Goal: Information Seeking & Learning: Learn about a topic

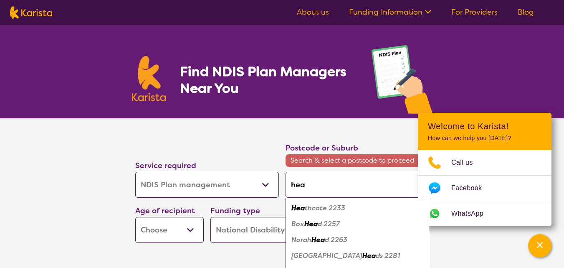
select select "NDIS Plan management"
select select "NDIS"
select select "NDIS Plan management"
select select "NDIS"
type input "heath"
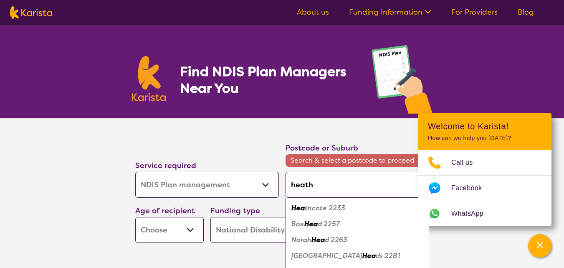
type input "heath"
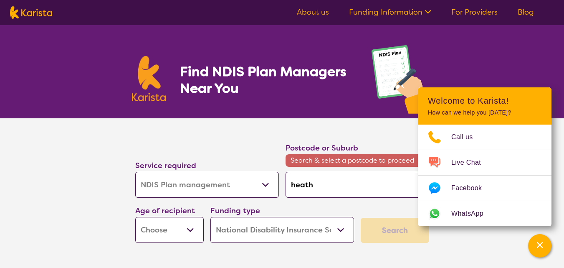
click at [323, 187] on input "heath" at bounding box center [357, 185] width 144 height 26
type input "[DEMOGRAPHIC_DATA]"
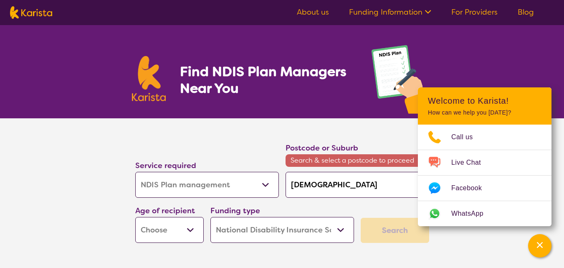
type input "[DEMOGRAPHIC_DATA]"
type input "heathridg"
type input "heathridge"
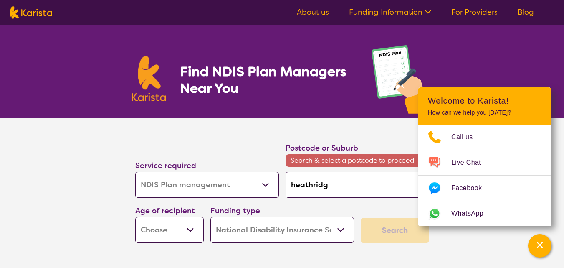
type input "heathridge"
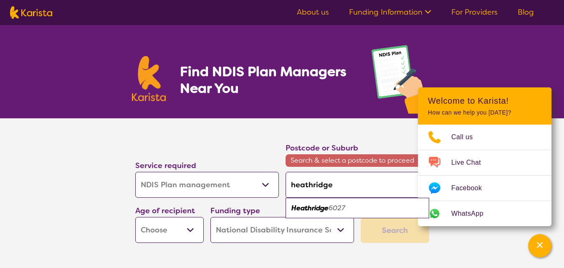
click at [326, 207] on em "Heathridge" at bounding box center [309, 207] width 37 height 9
type input "6027"
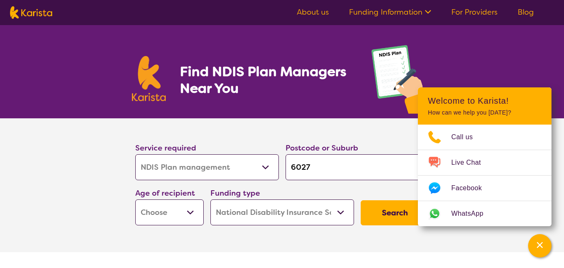
click at [182, 217] on select "Early Childhood - 0 to 9 Child - 10 to 11 Adolescent - 12 to 17 Adult - 18 to 6…" at bounding box center [169, 212] width 68 height 26
select select "EC"
click at [135, 199] on select "Early Childhood - 0 to 9 Child - 10 to 11 Adolescent - 12 to 17 Adult - 18 to 6…" at bounding box center [169, 212] width 68 height 26
drag, startPoint x: 181, startPoint y: 204, endPoint x: 174, endPoint y: 141, distance: 63.8
click at [174, 141] on div "Service required Allied Health Assistant Assessment ([MEDICAL_DATA] or [MEDICAL…" at bounding box center [207, 160] width 150 height 45
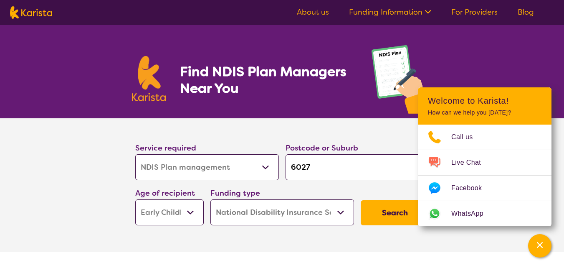
select select "EC"
click at [404, 213] on button "Search" at bounding box center [395, 212] width 68 height 25
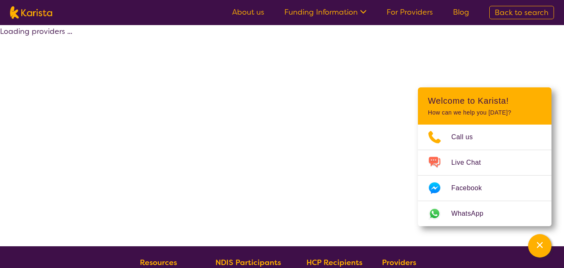
select select "by_score"
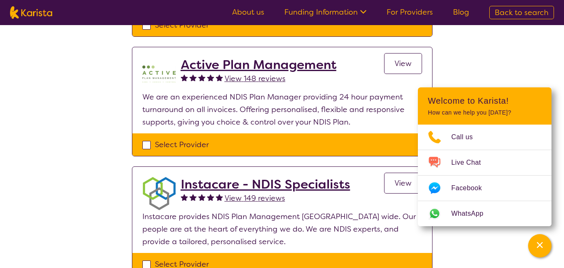
scroll to position [159, 0]
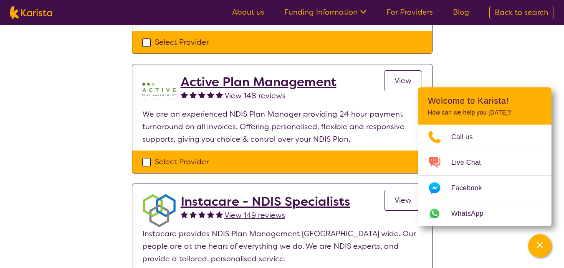
click at [396, 201] on span "View" at bounding box center [402, 200] width 17 height 10
